Goal: Check status: Check status

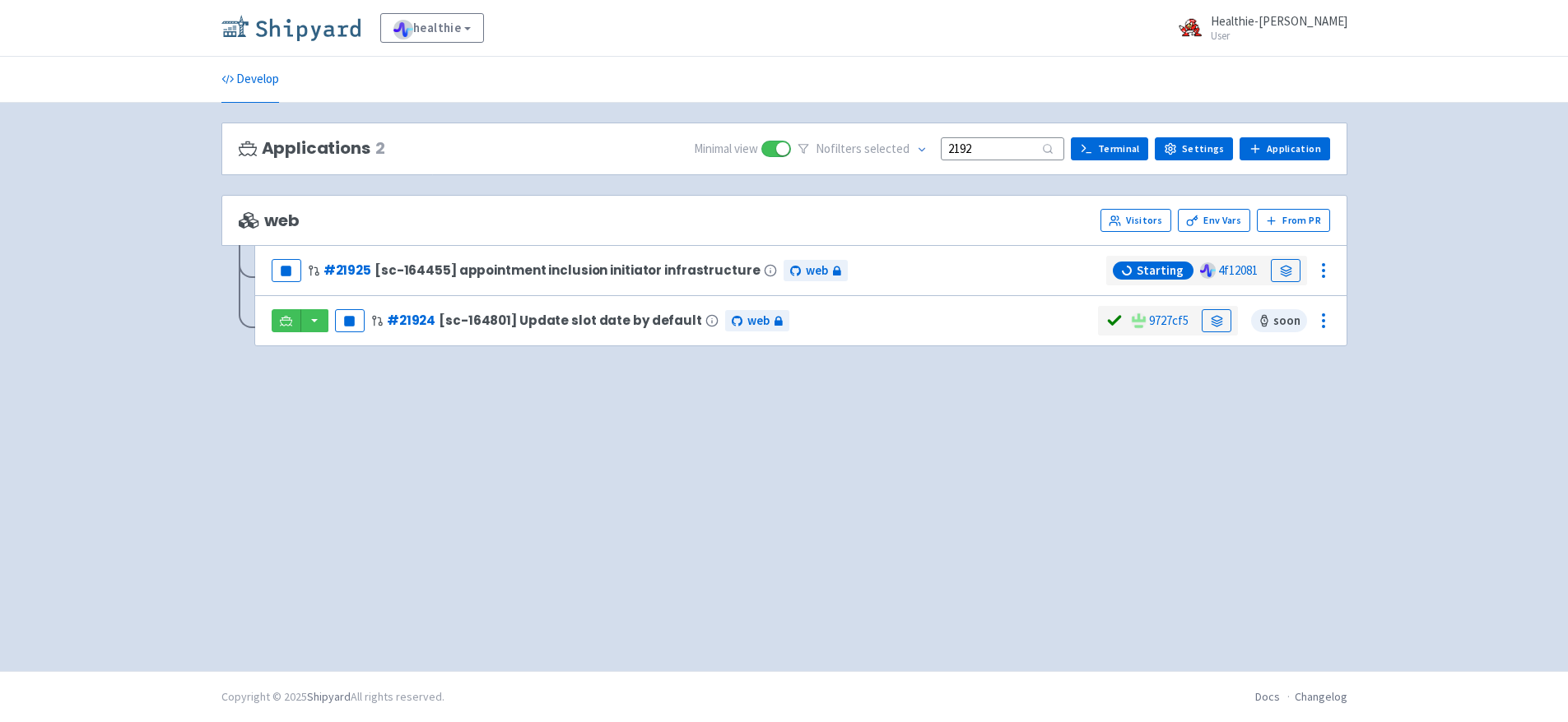
click at [306, 28] on img at bounding box center [291, 28] width 139 height 26
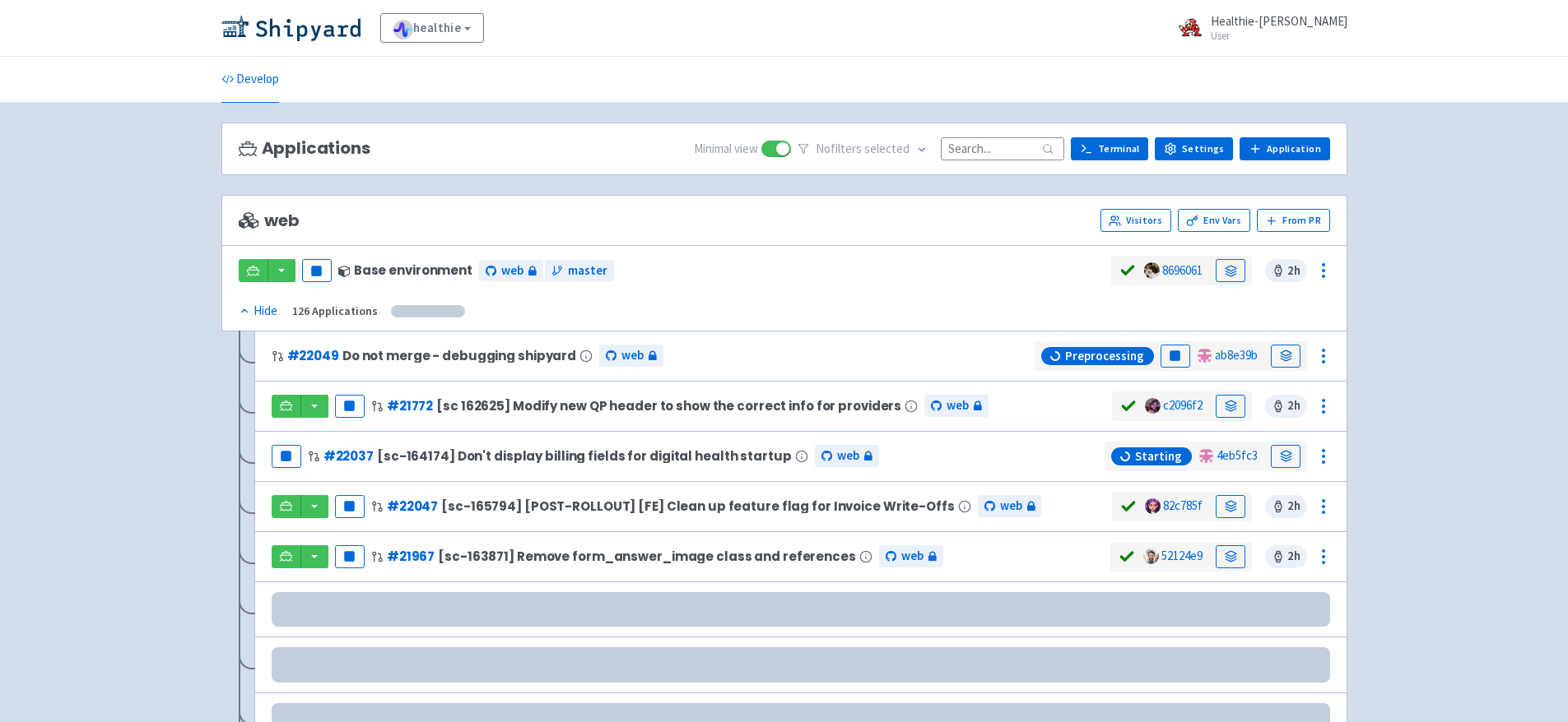
click at [979, 151] on input at bounding box center [1002, 148] width 123 height 22
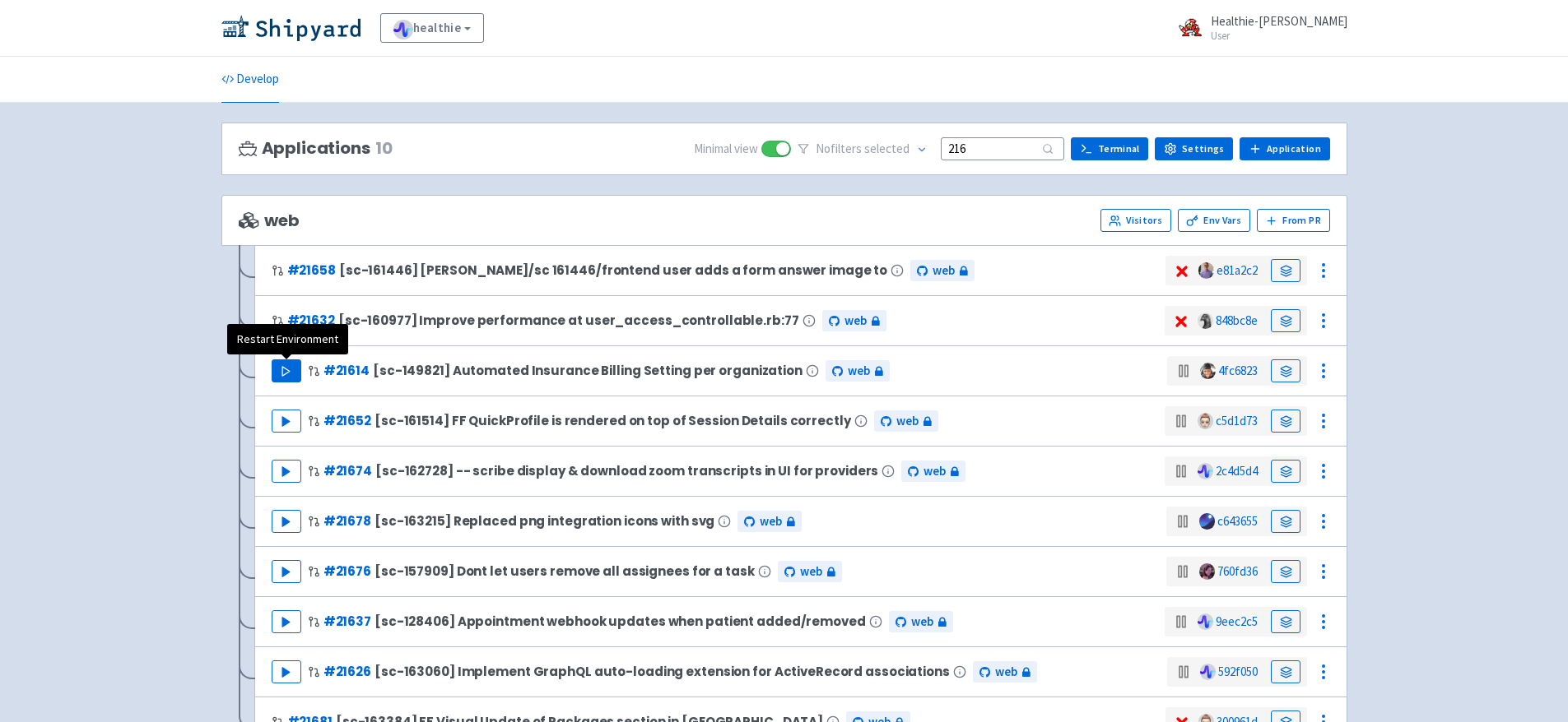
type input "216"
click at [283, 369] on polygon "button" at bounding box center [285, 371] width 8 height 9
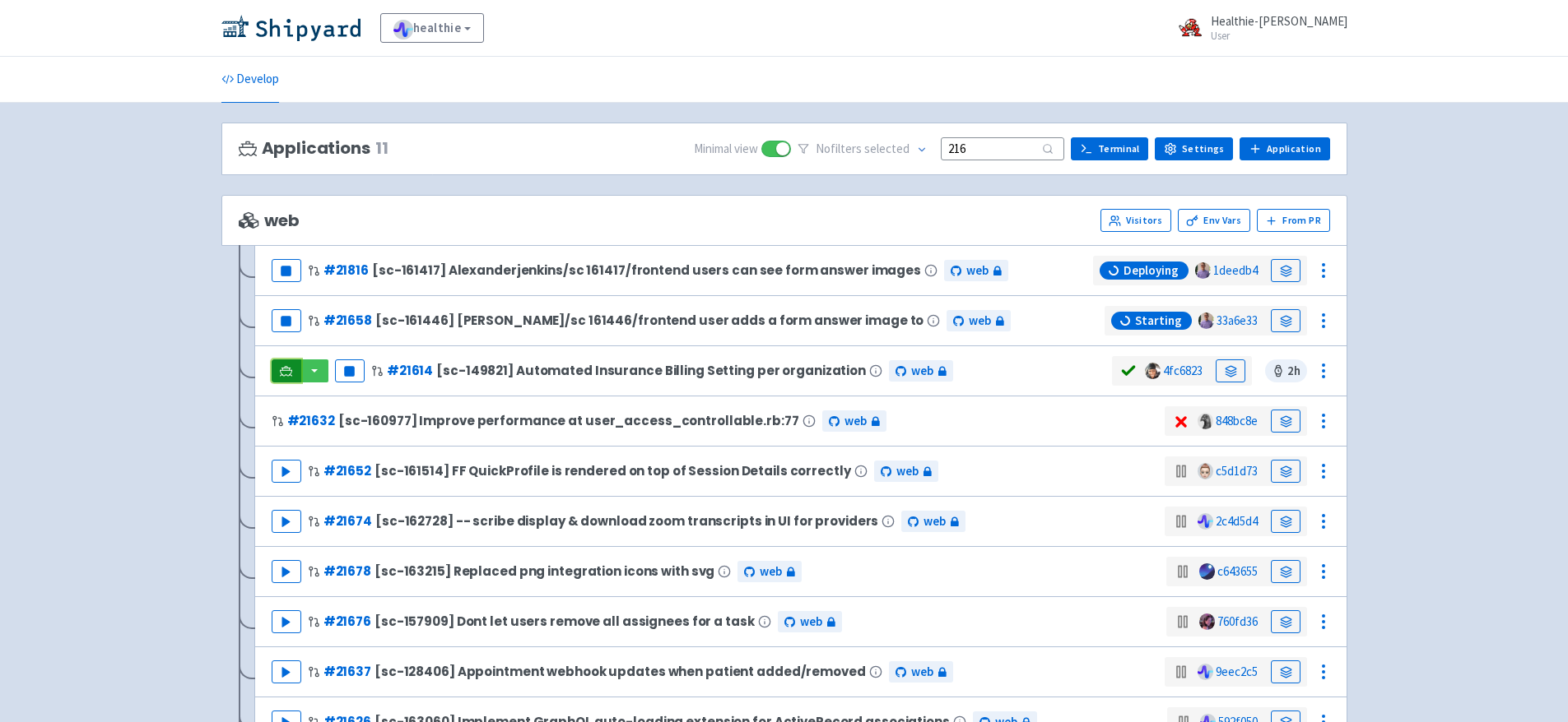
click at [294, 369] on link at bounding box center [286, 371] width 29 height 23
click at [1226, 371] on icon at bounding box center [1231, 371] width 11 height 3
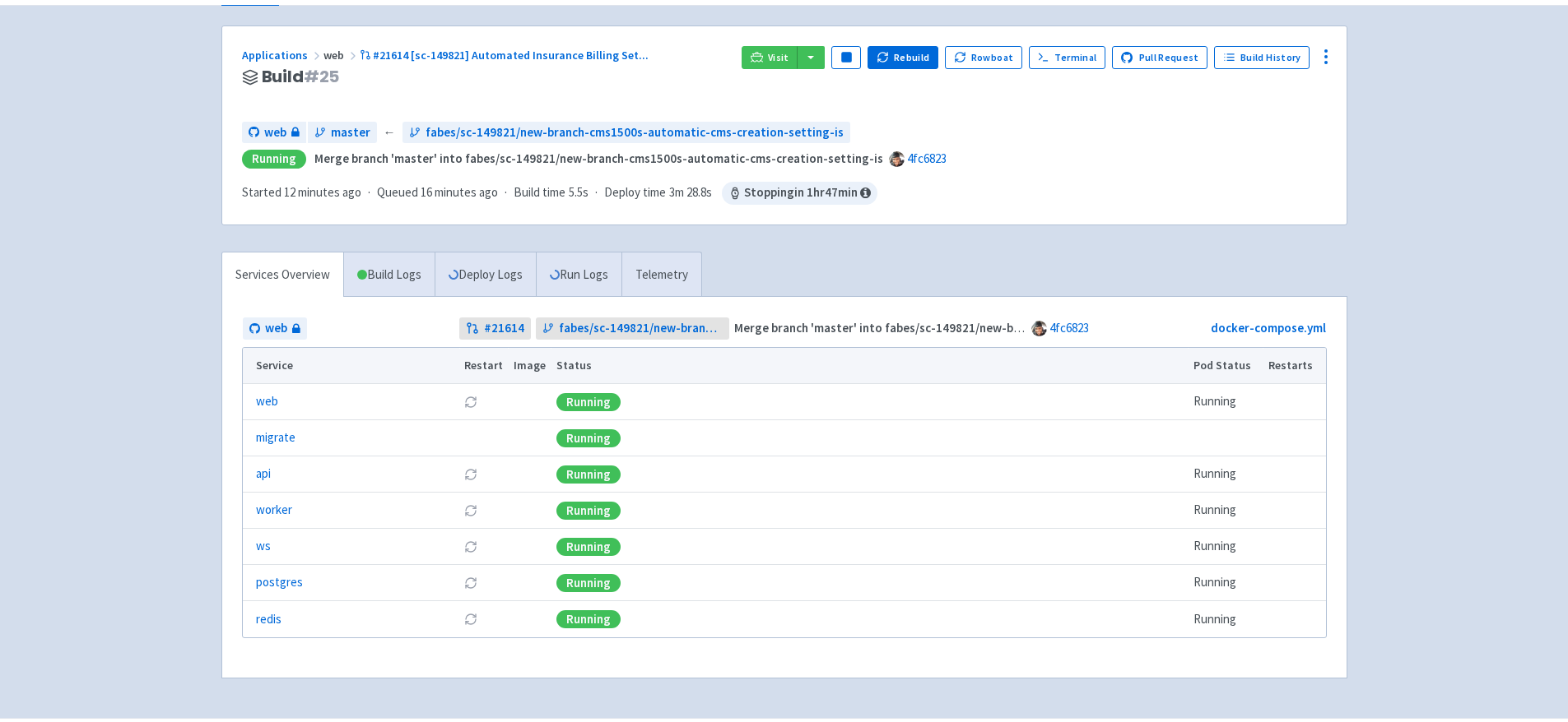
scroll to position [98, 0]
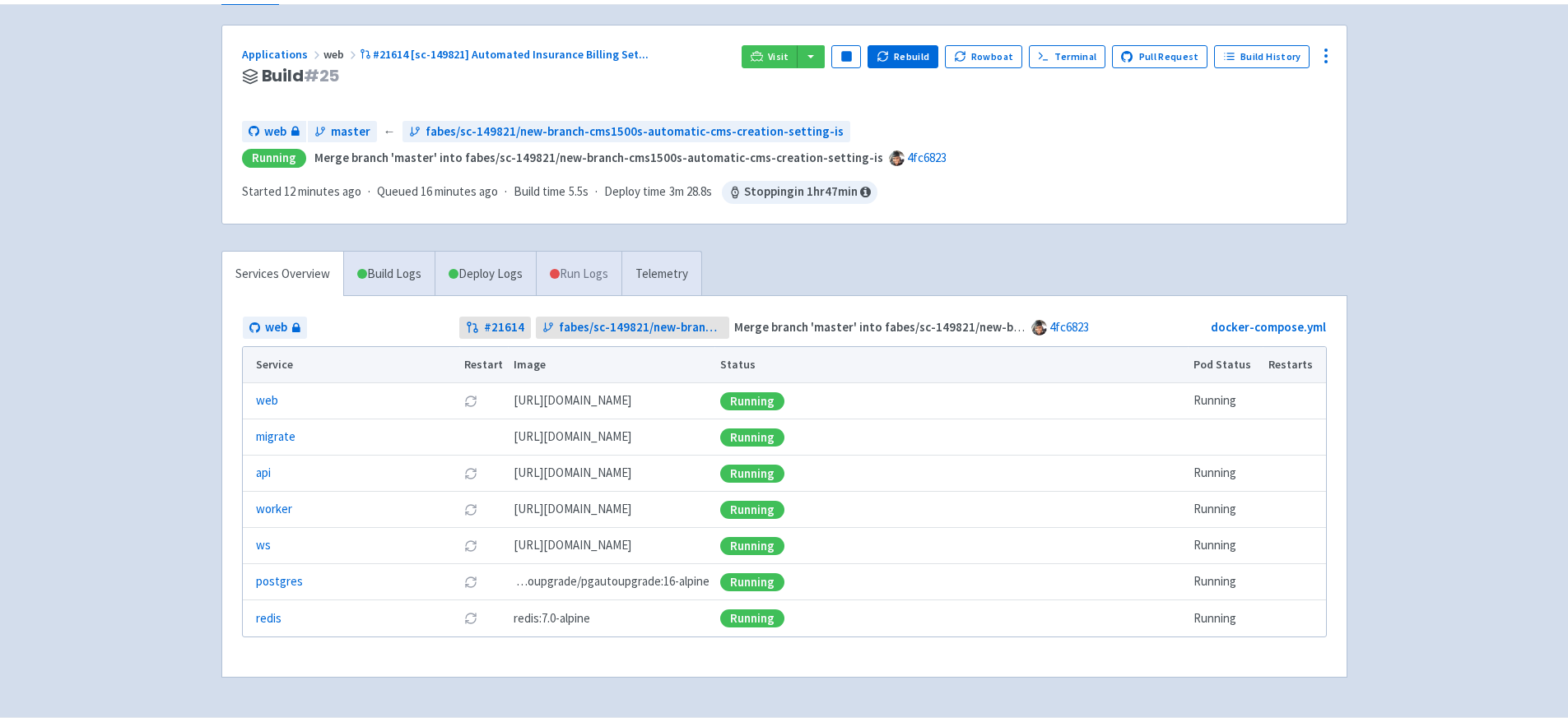
click at [582, 278] on link "Run Logs" at bounding box center [579, 274] width 86 height 45
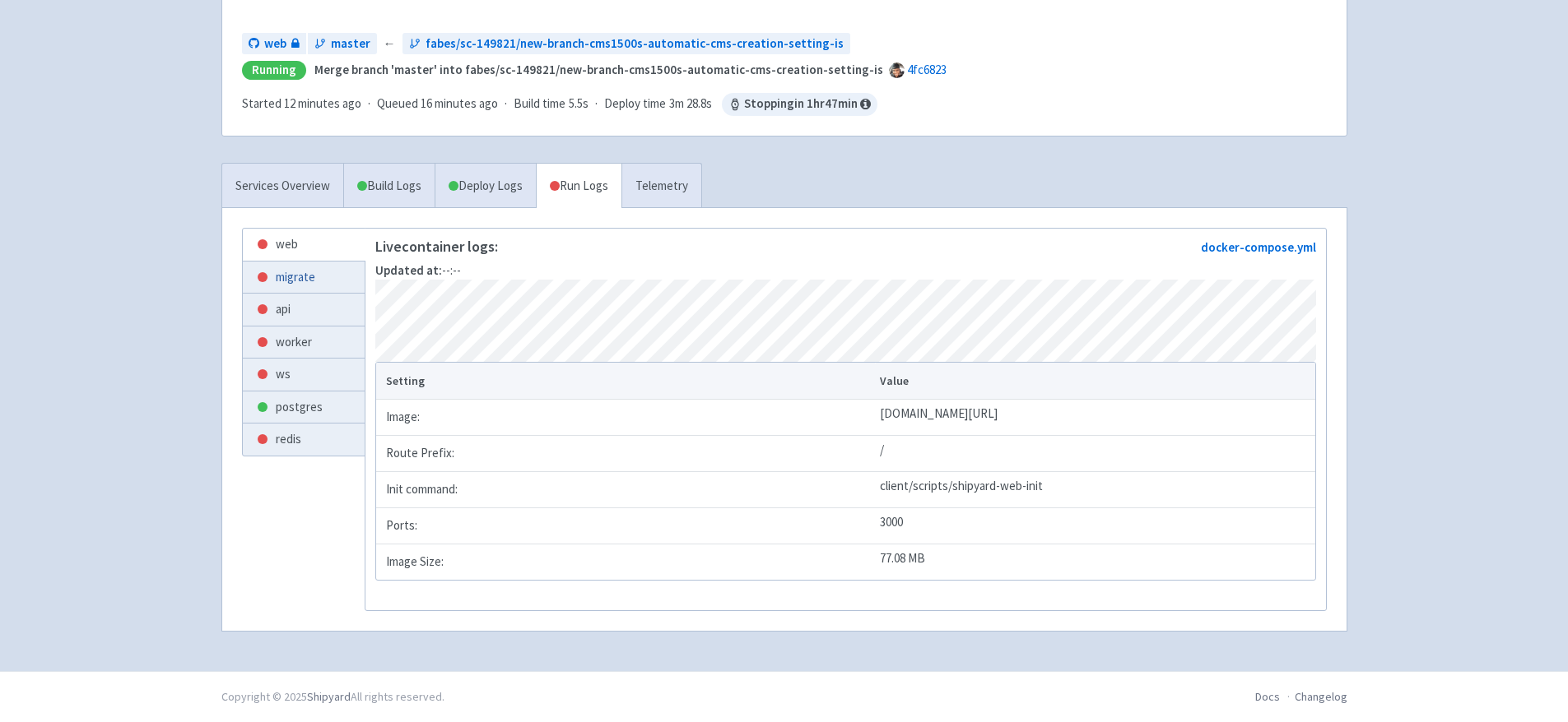
scroll to position [205, 0]
click at [304, 263] on link "migrate" at bounding box center [303, 278] width 122 height 32
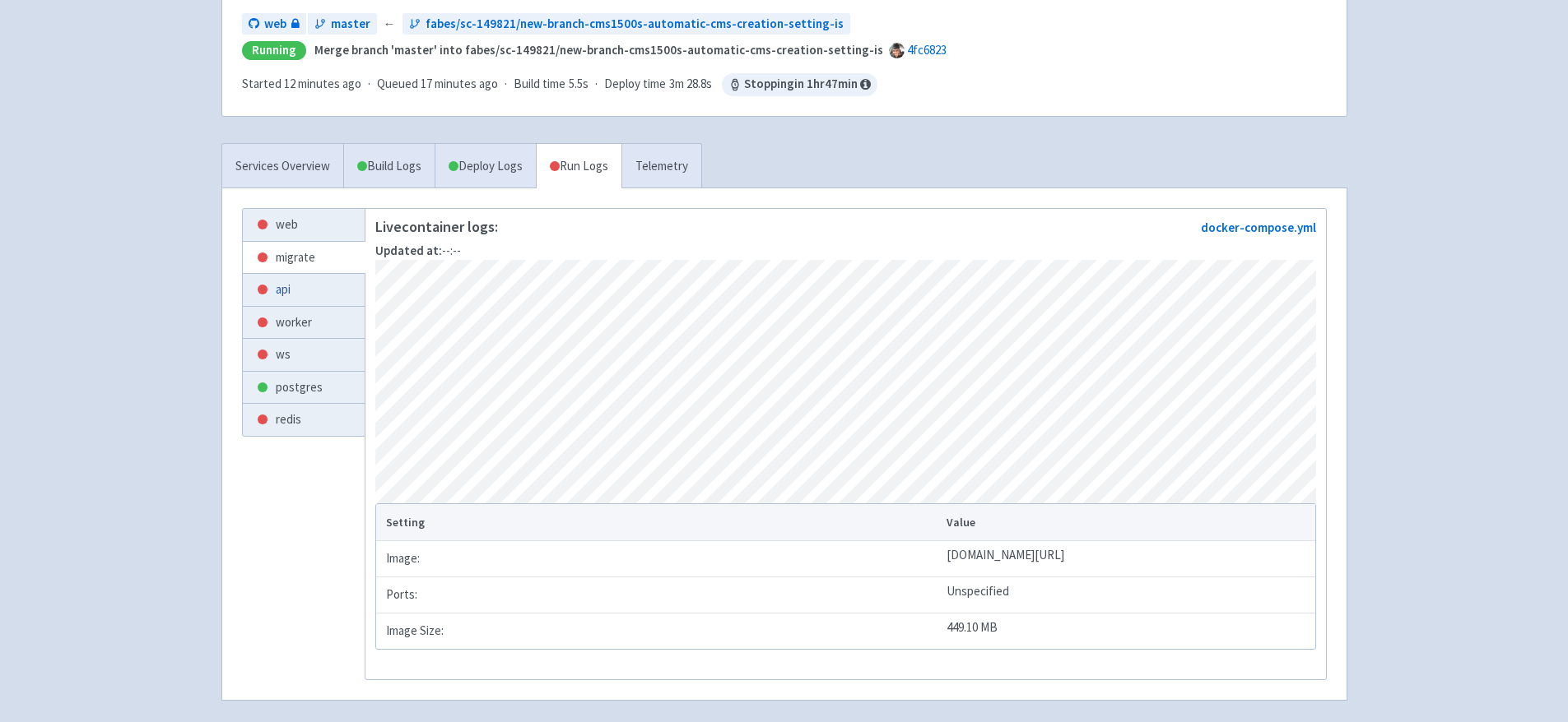
click at [319, 285] on link "api" at bounding box center [303, 290] width 122 height 32
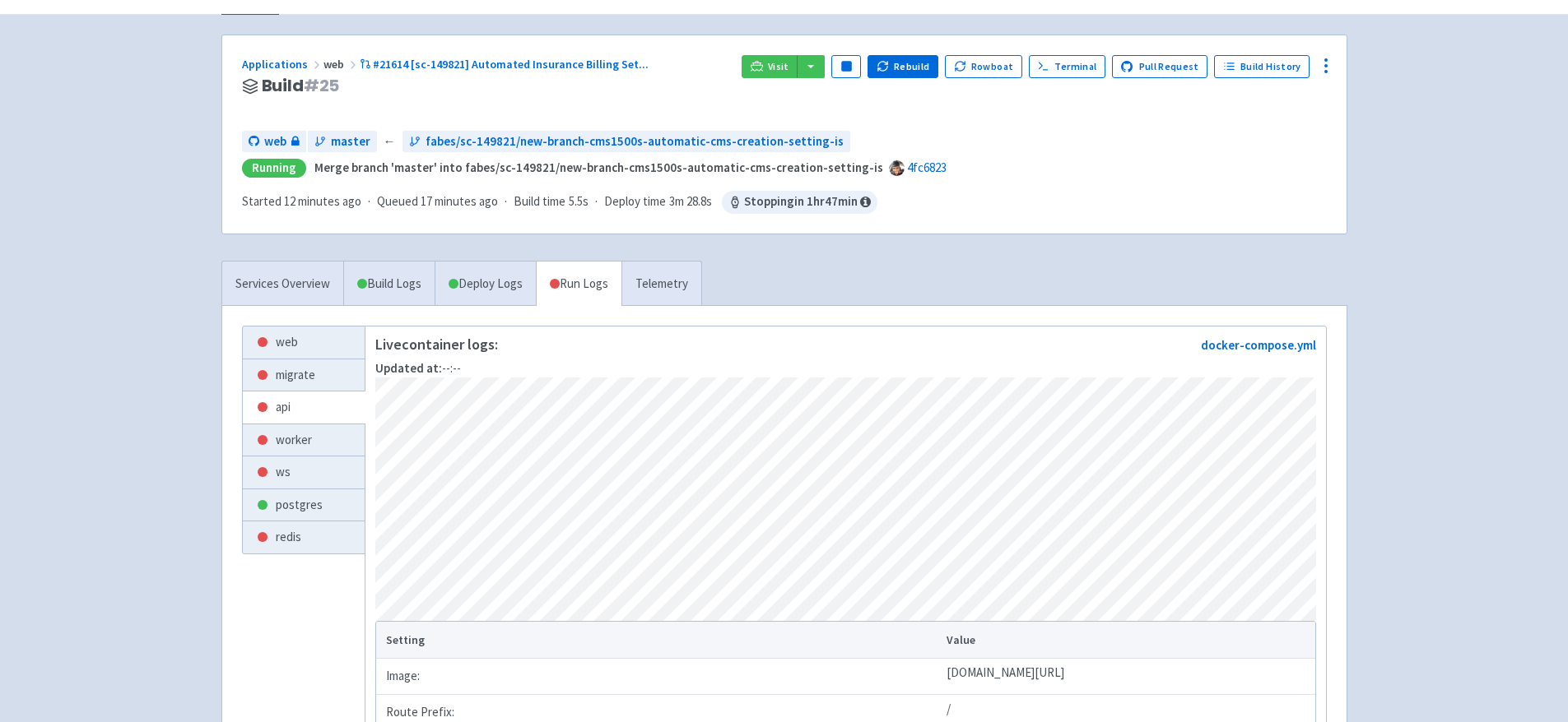
scroll to position [175, 0]
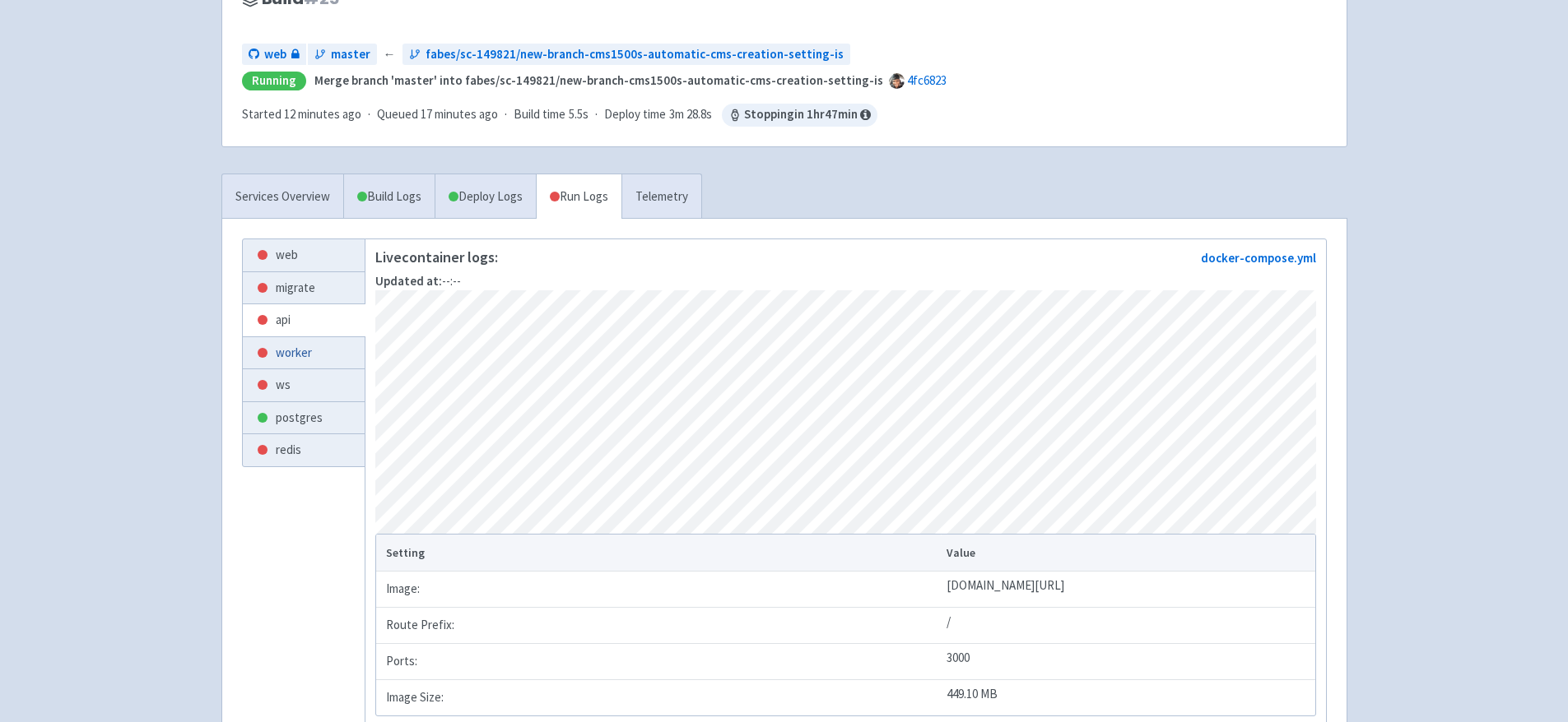
click at [324, 358] on link "worker" at bounding box center [303, 353] width 122 height 32
click at [315, 392] on link "ws" at bounding box center [303, 385] width 122 height 32
click at [315, 444] on link "redis" at bounding box center [303, 450] width 122 height 32
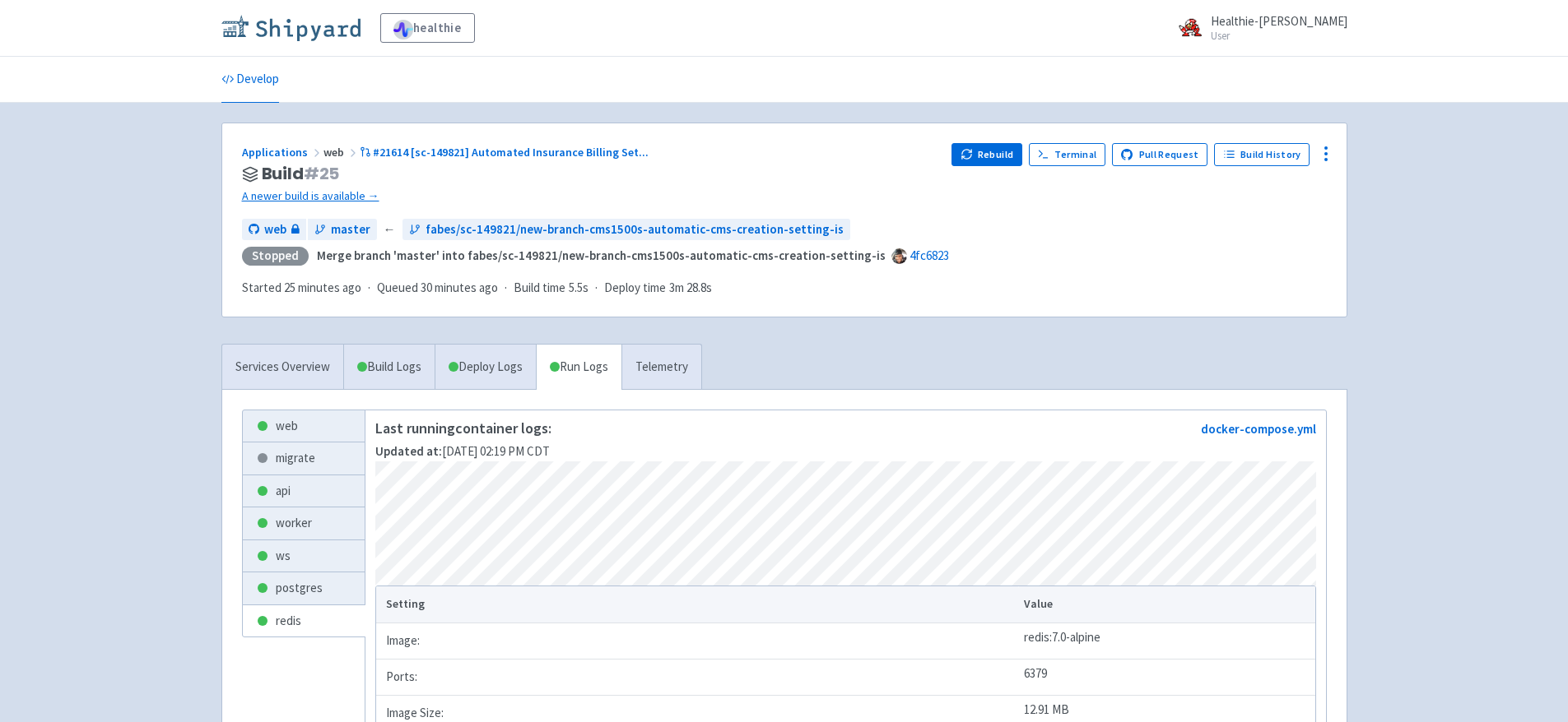
click at [330, 29] on img at bounding box center [291, 28] width 139 height 26
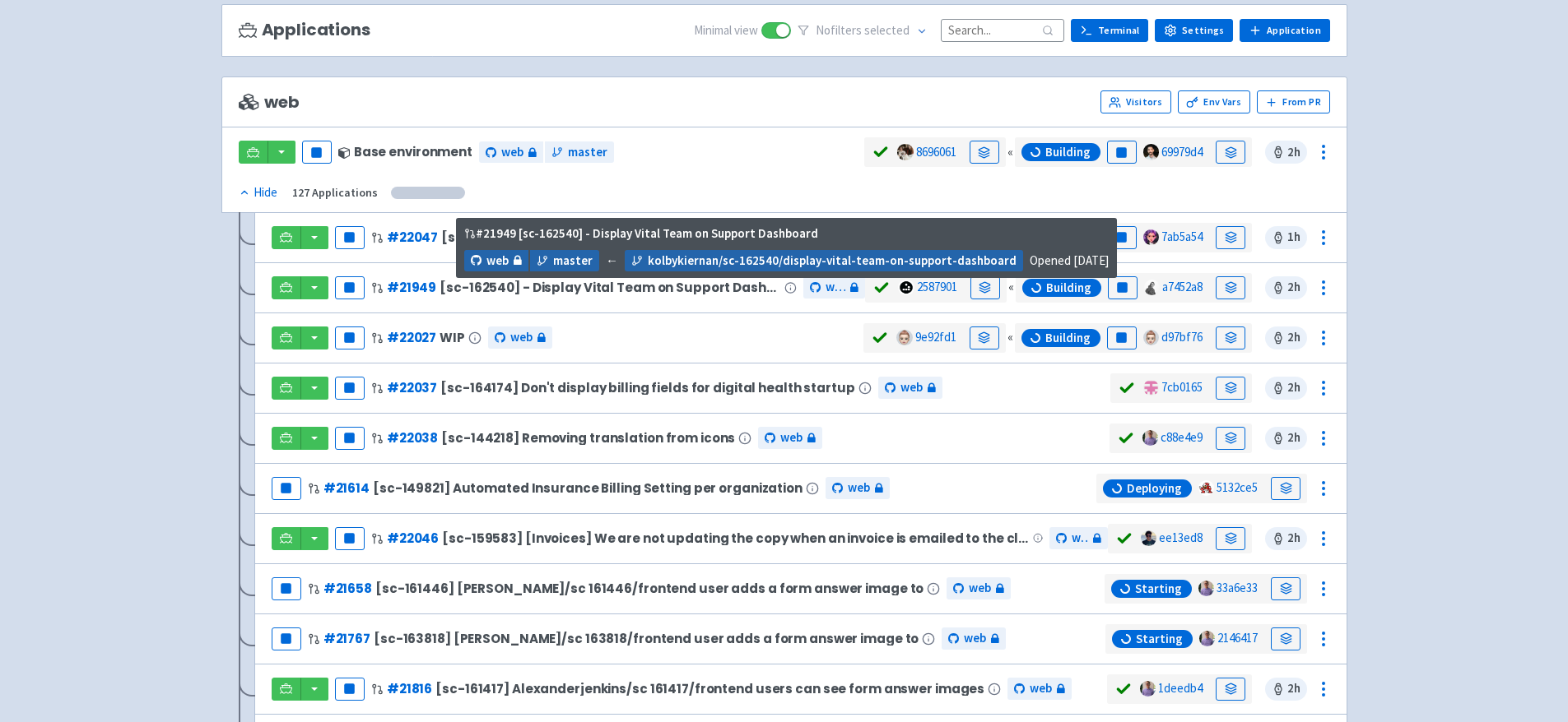
scroll to position [140, 0]
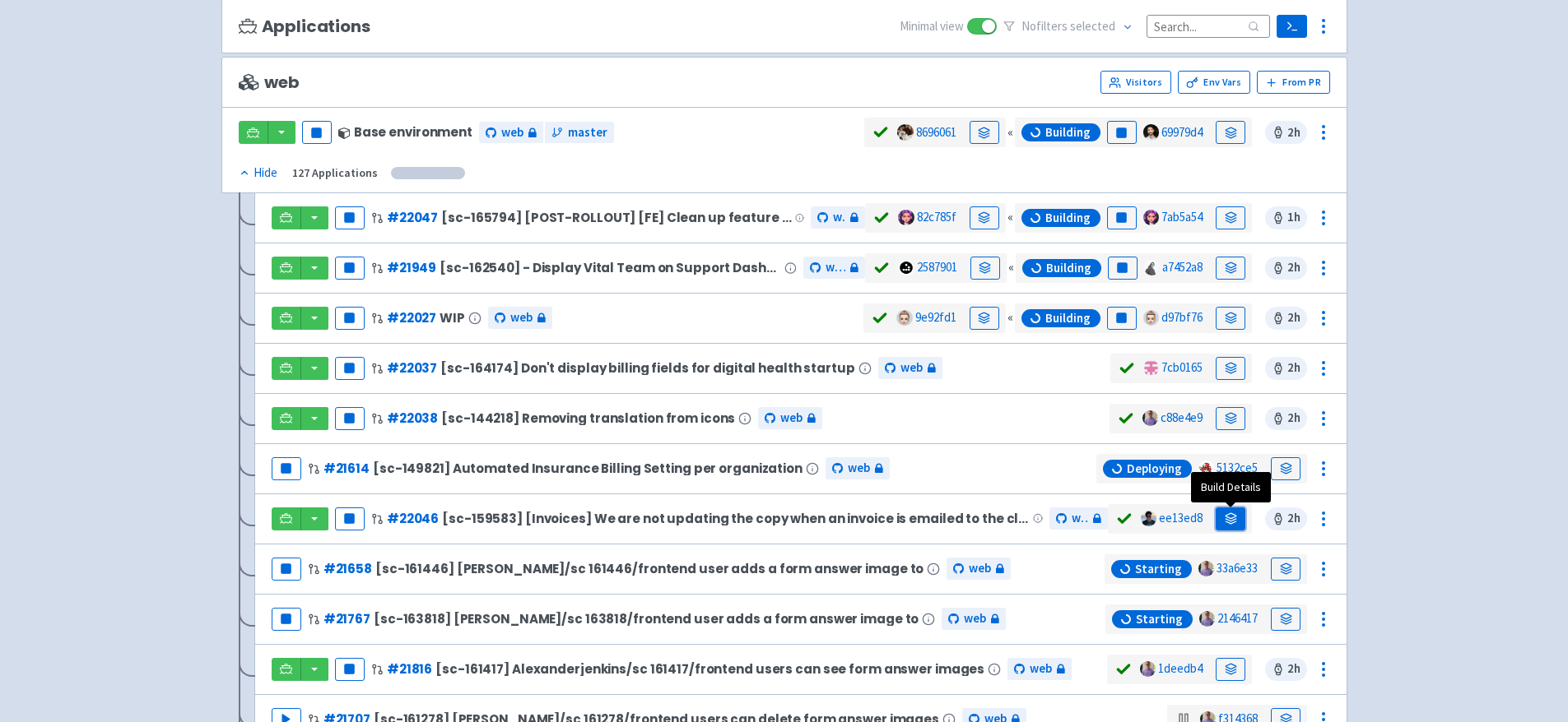
click at [1232, 520] on icon at bounding box center [1231, 520] width 11 height 3
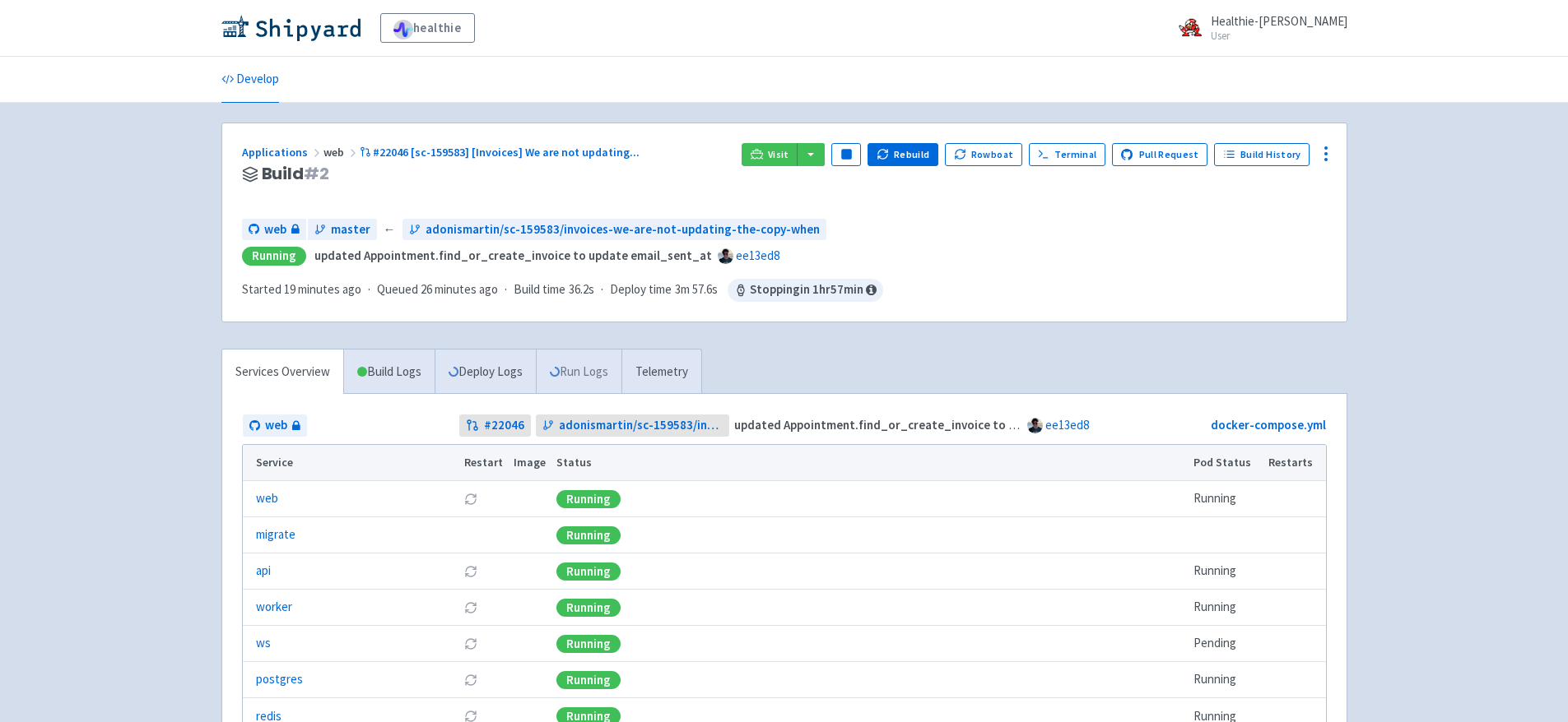
click at [565, 370] on link "Run Logs" at bounding box center [579, 372] width 86 height 45
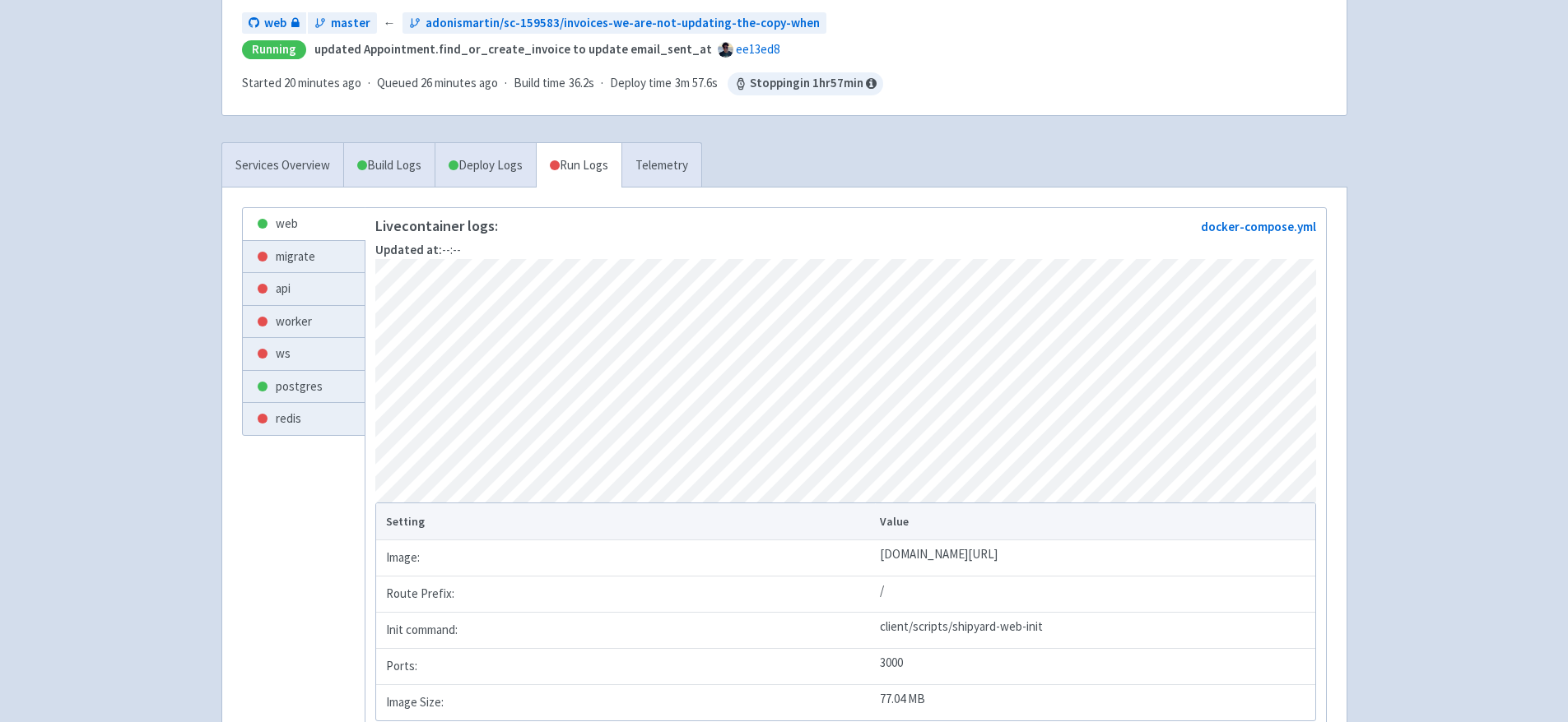
scroll to position [335, 0]
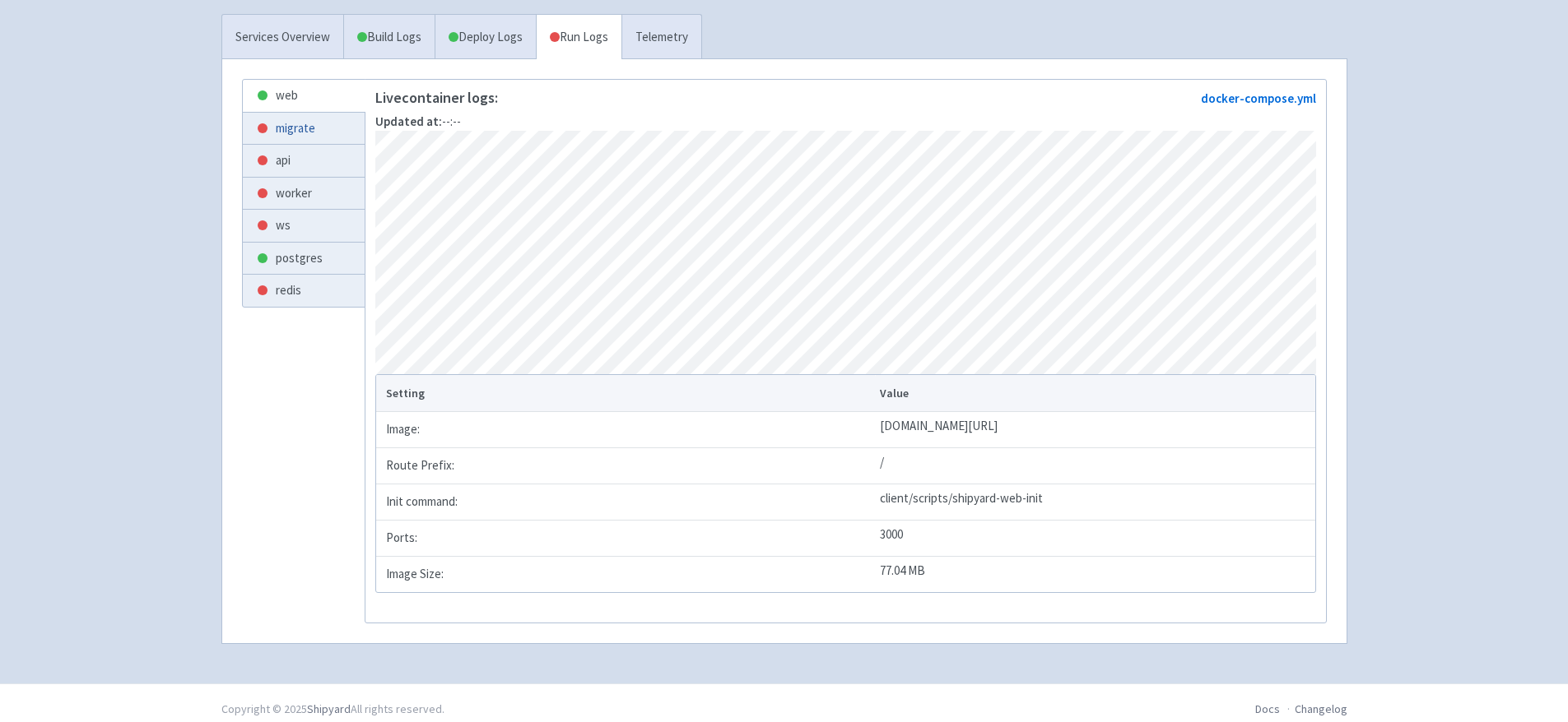
click at [322, 131] on link "migrate" at bounding box center [303, 128] width 122 height 32
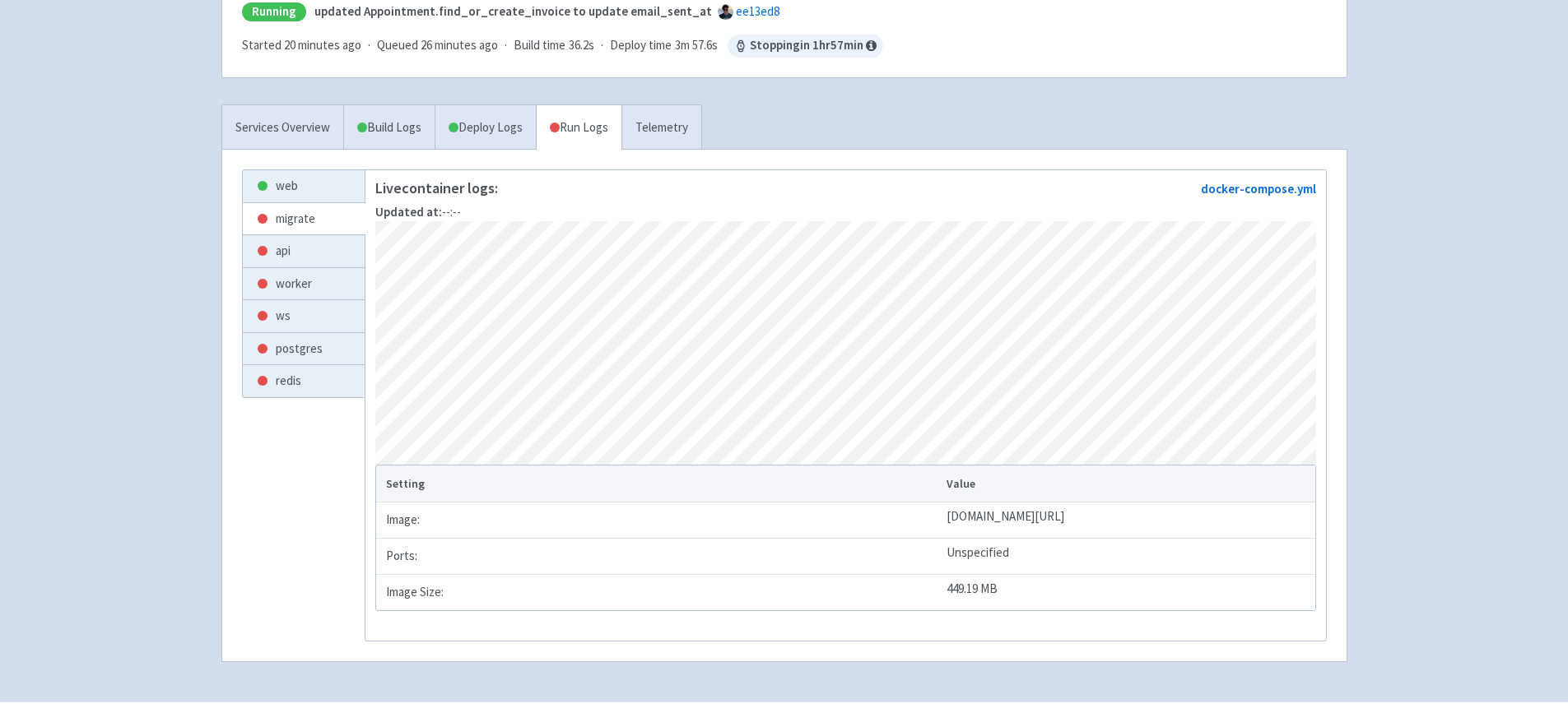
scroll to position [199, 0]
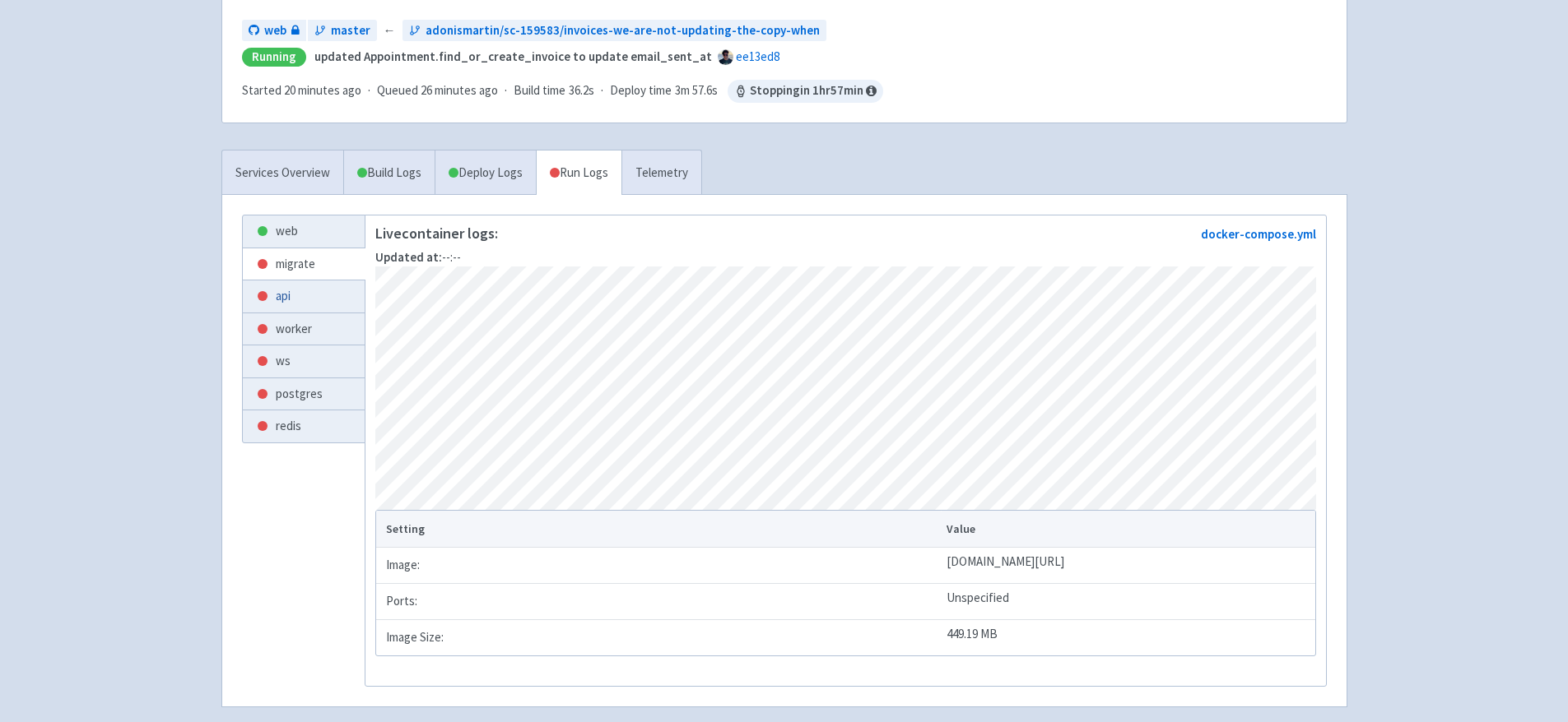
click at [325, 295] on link "api" at bounding box center [303, 297] width 122 height 32
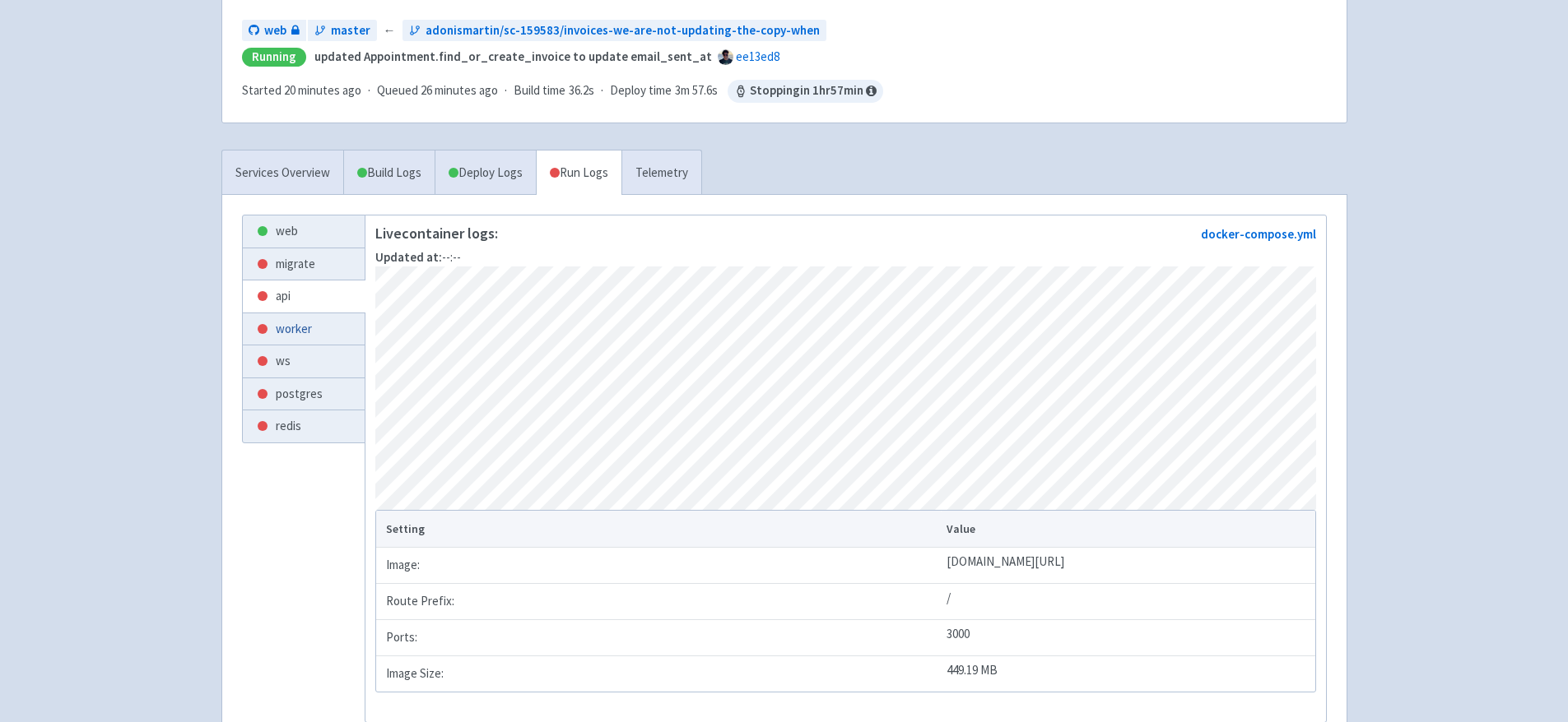
click at [322, 328] on link "worker" at bounding box center [303, 330] width 122 height 32
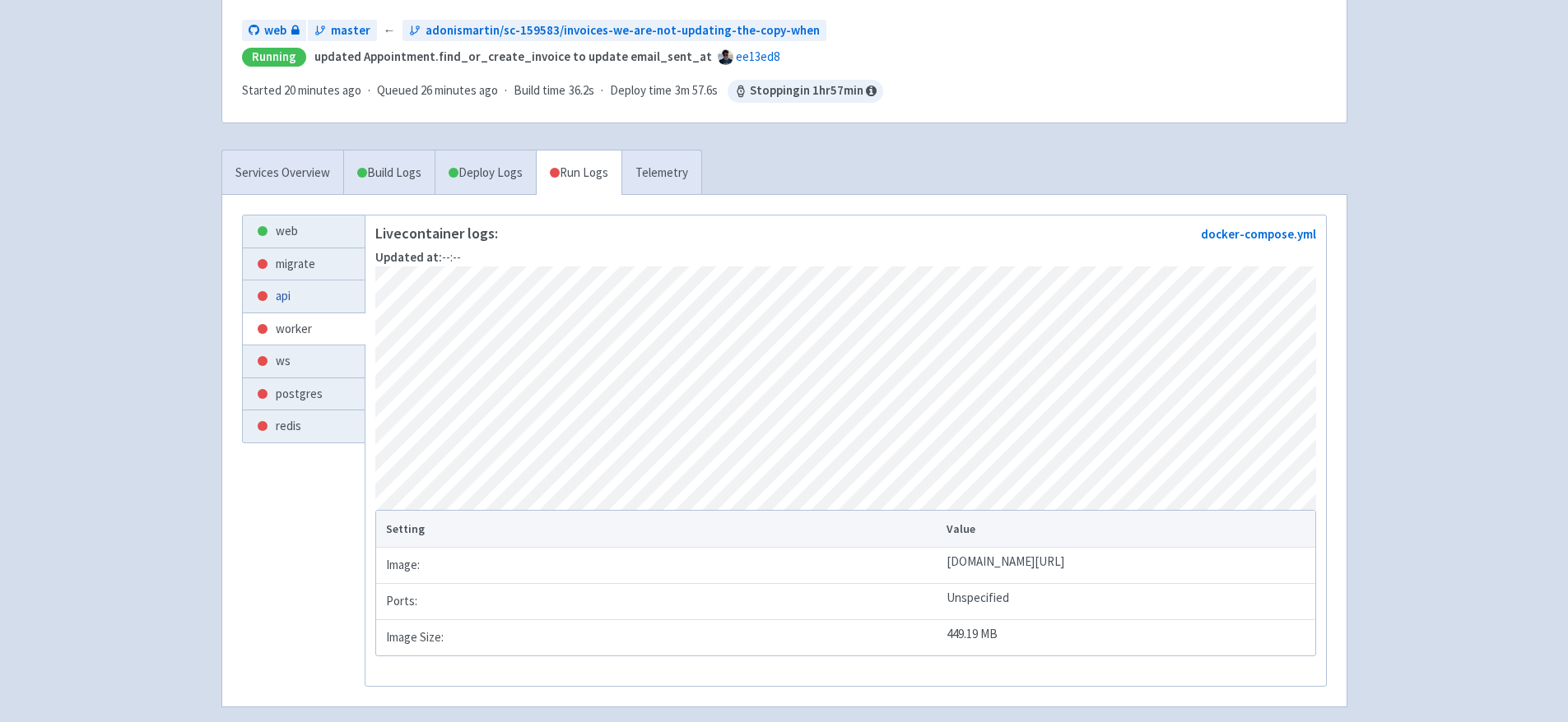
click at [306, 301] on link "api" at bounding box center [303, 297] width 122 height 32
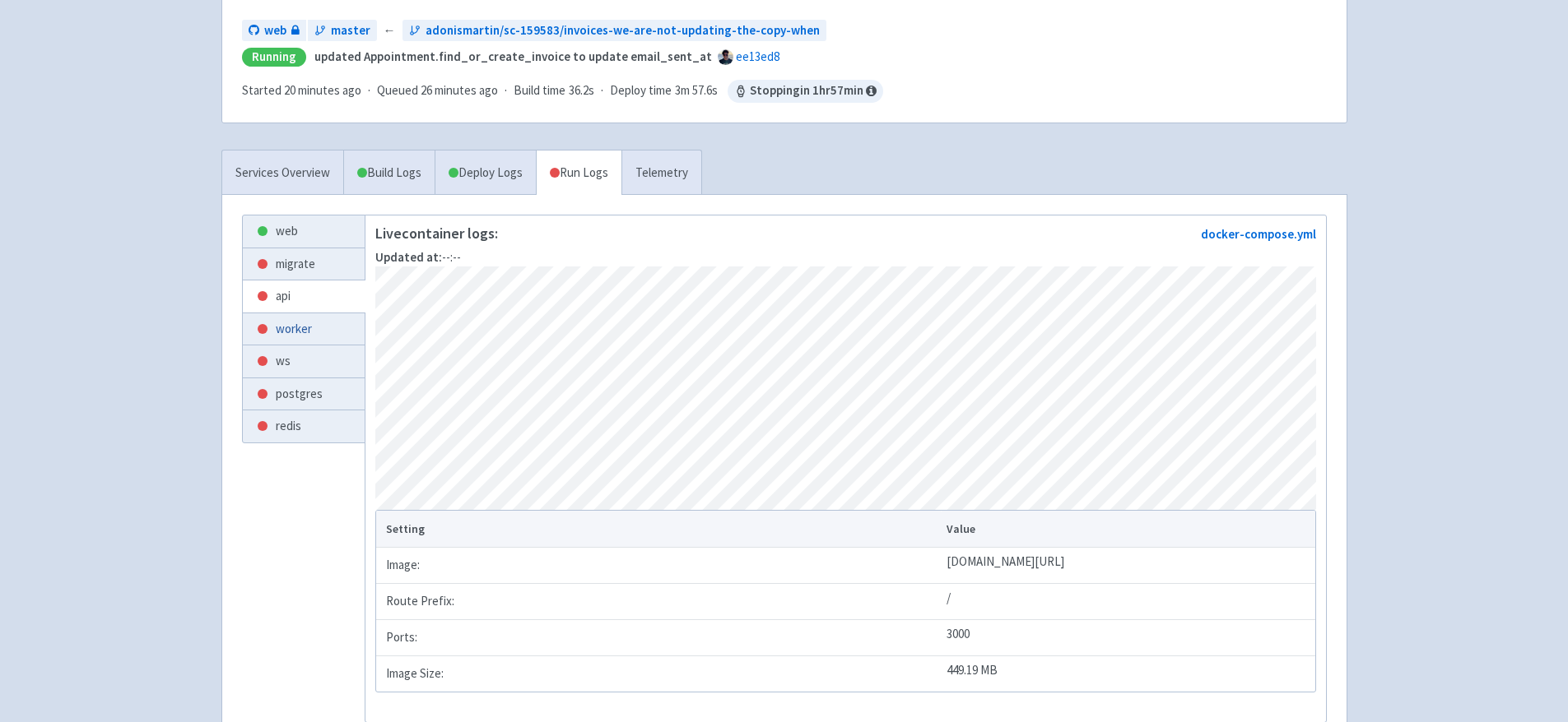
click at [327, 333] on link "worker" at bounding box center [303, 330] width 122 height 32
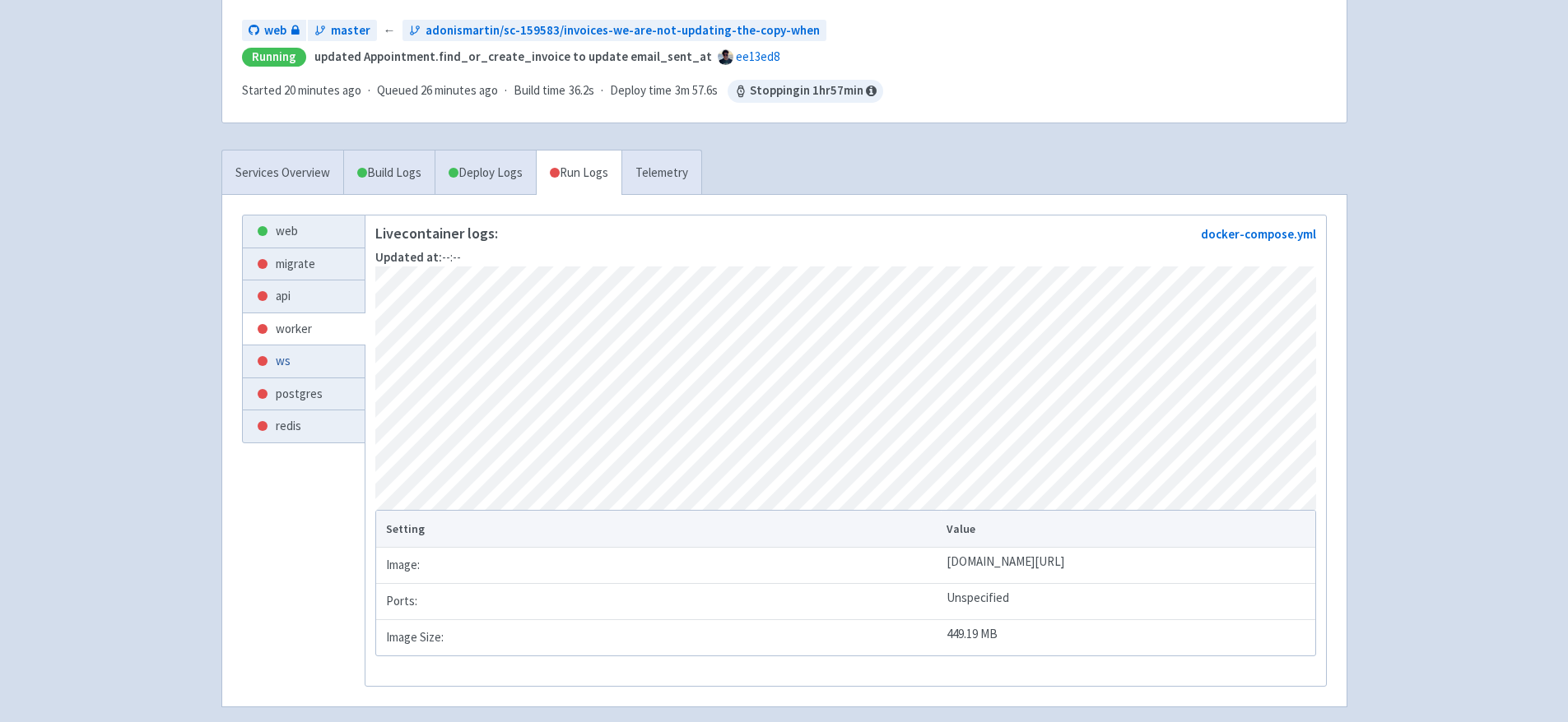
click at [275, 368] on link "ws" at bounding box center [303, 361] width 122 height 32
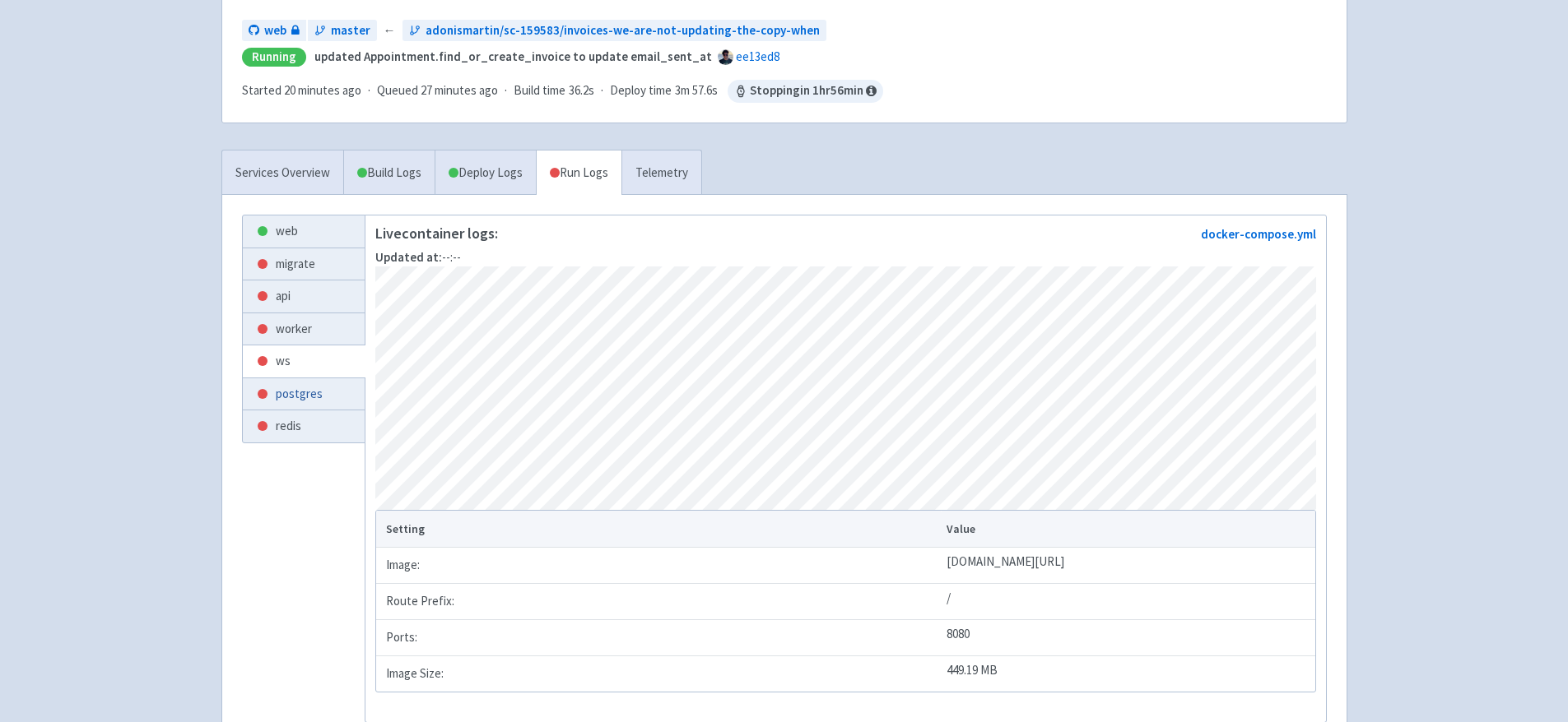
click at [315, 394] on link "postgres" at bounding box center [303, 394] width 122 height 32
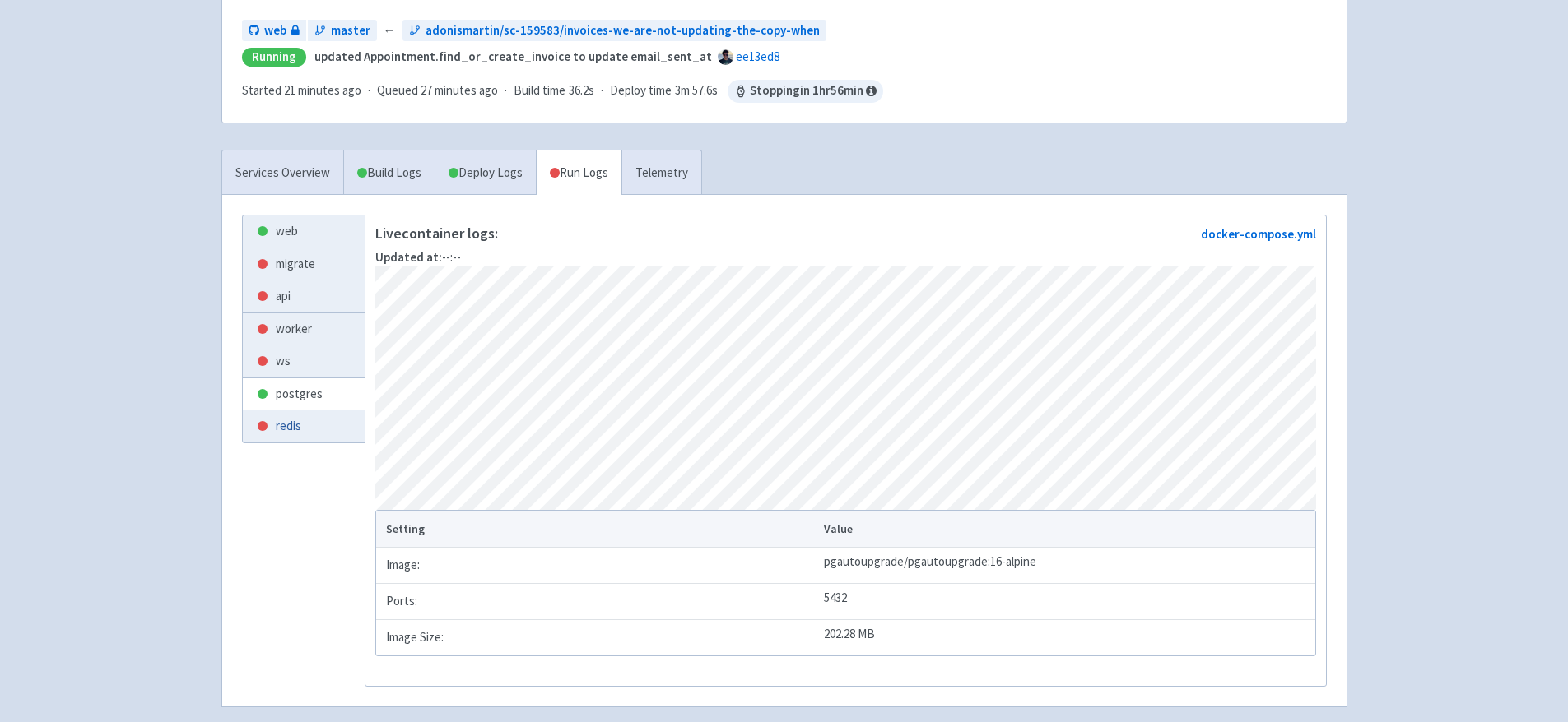
click at [305, 418] on link "redis" at bounding box center [303, 426] width 122 height 32
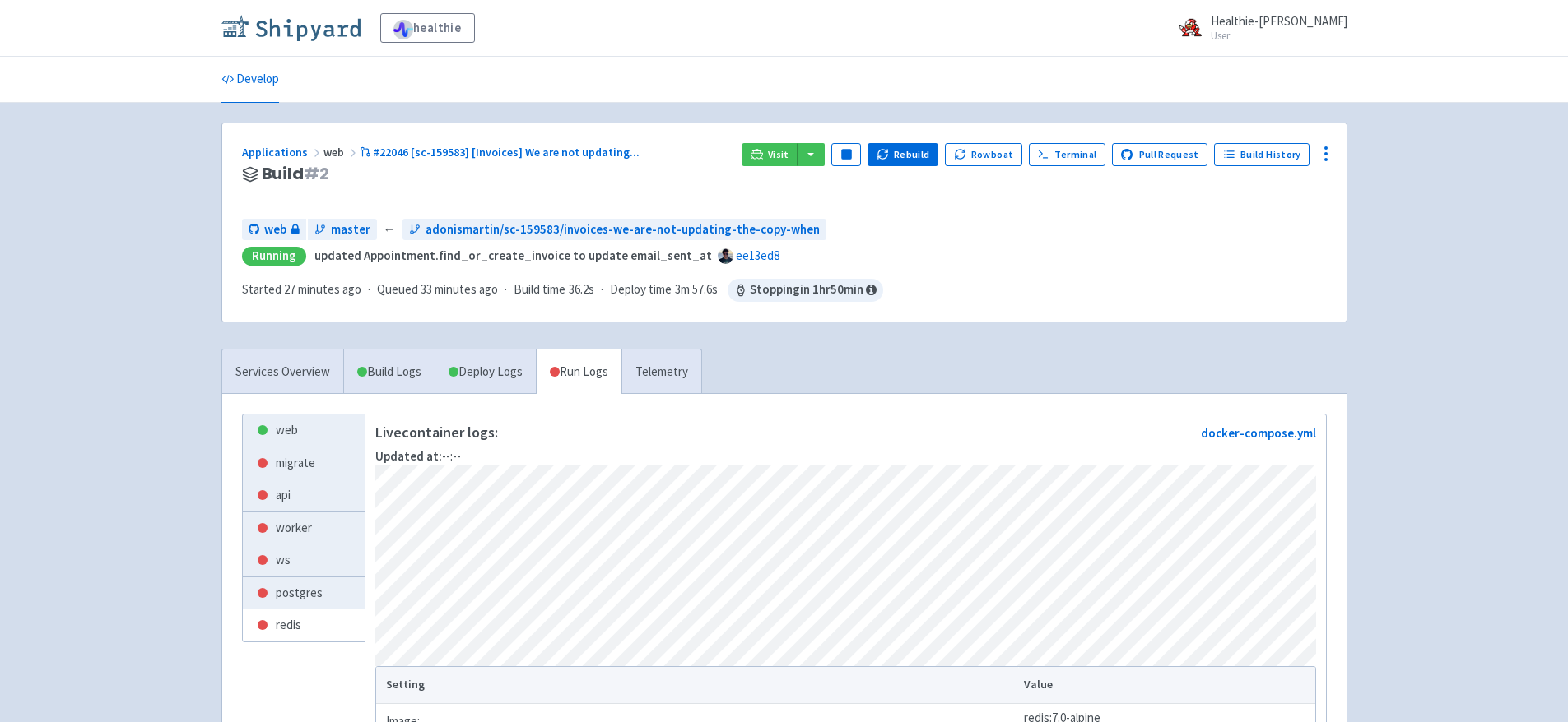
click at [318, 30] on img at bounding box center [291, 28] width 139 height 26
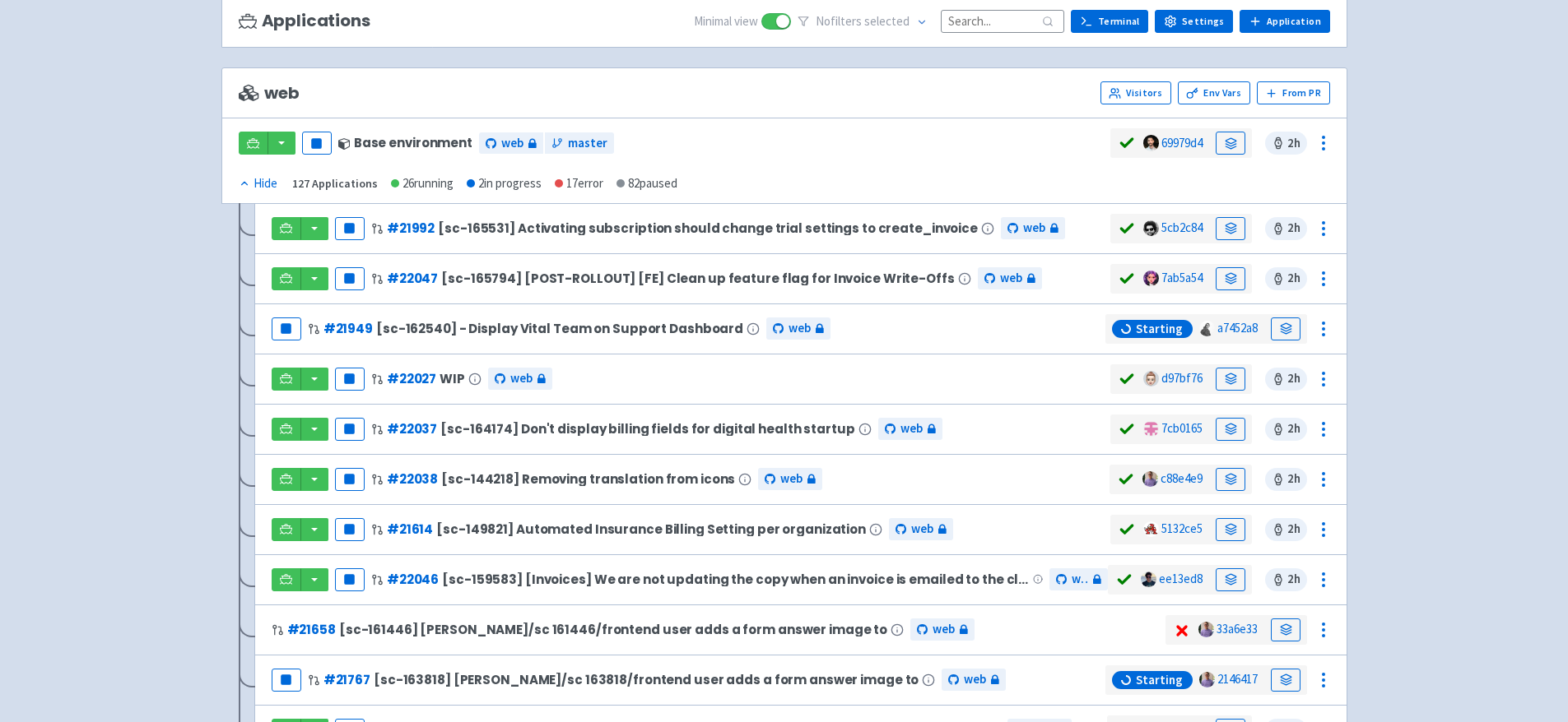
scroll to position [140, 0]
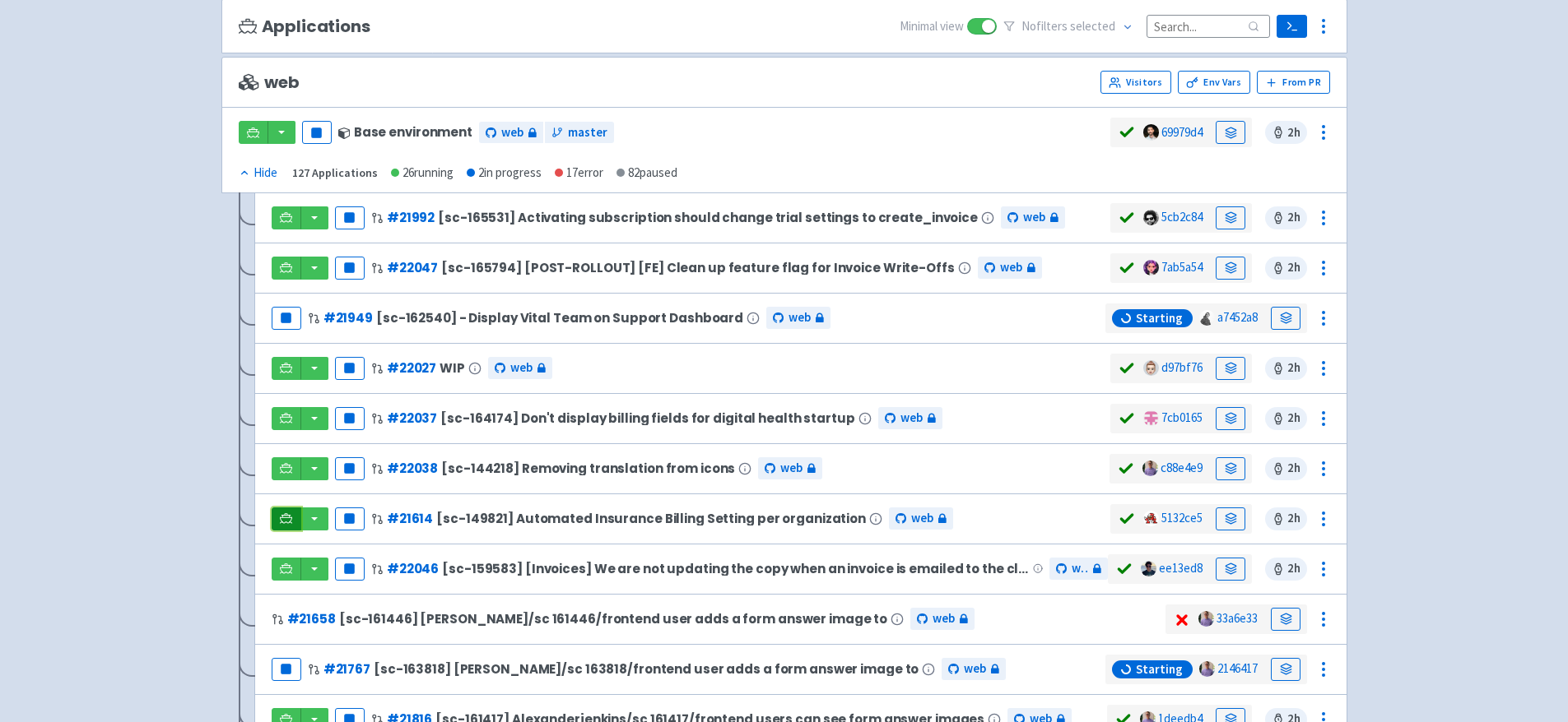
click at [294, 515] on link at bounding box center [286, 518] width 29 height 23
